Goal: Task Accomplishment & Management: Manage account settings

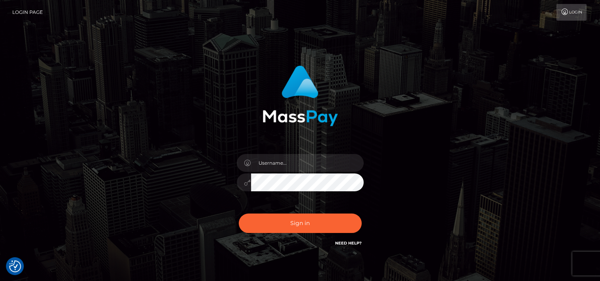
type input "tammyk.cforth"
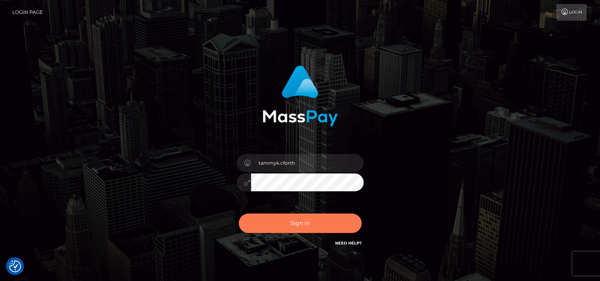
click at [308, 223] on button "Sign in" at bounding box center [300, 222] width 123 height 19
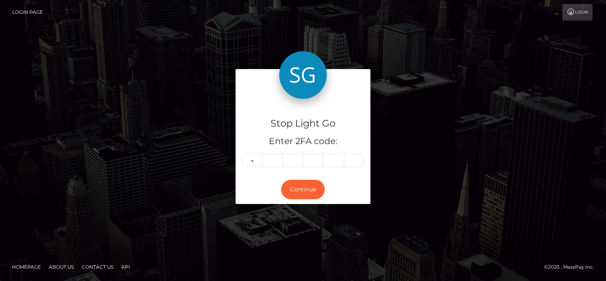
type input "5"
type input "8"
type input "3"
type input "8"
type input "3"
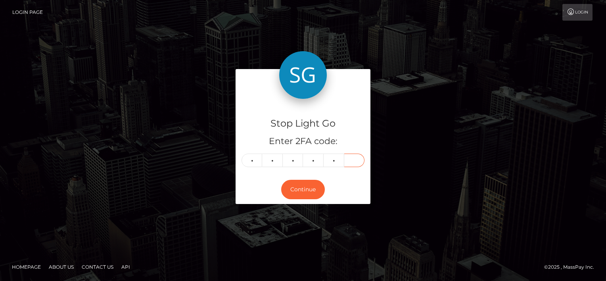
type input "2"
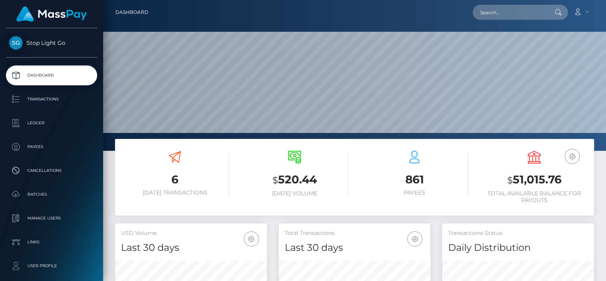
scroll to position [140, 152]
